Goal: Transaction & Acquisition: Purchase product/service

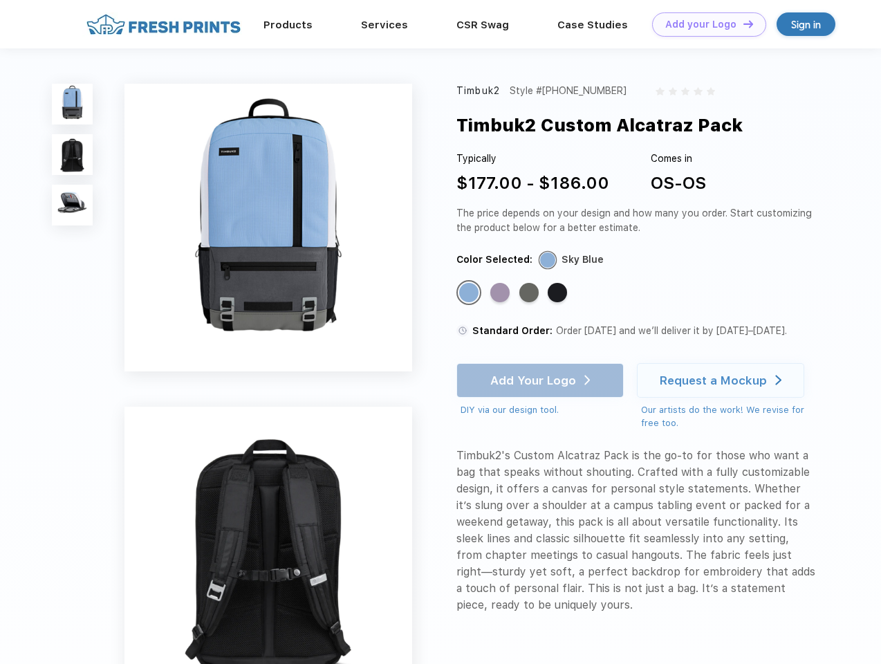
click at [704, 24] on link "Add your Logo Design Tool" at bounding box center [709, 24] width 114 height 24
click at [0, 0] on div "Design Tool" at bounding box center [0, 0] width 0 height 0
click at [742, 24] on link "Add your Logo Design Tool" at bounding box center [709, 24] width 114 height 24
click at [73, 104] on img at bounding box center [72, 104] width 41 height 41
click at [73, 155] on img at bounding box center [72, 154] width 41 height 41
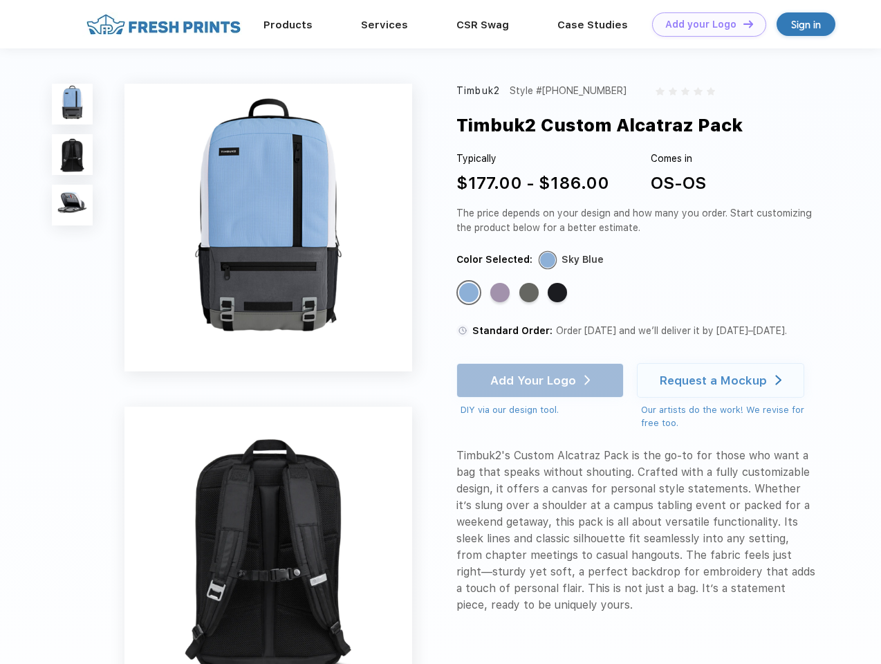
click at [73, 205] on img at bounding box center [72, 205] width 41 height 41
click at [470, 293] on div "Standard Color" at bounding box center [468, 292] width 19 height 19
click at [501, 293] on div "Standard Color" at bounding box center [499, 292] width 19 height 19
click at [530, 293] on div "Standard Color" at bounding box center [528, 292] width 19 height 19
click at [559, 293] on div "Standard Color" at bounding box center [557, 292] width 19 height 19
